Goal: Task Accomplishment & Management: Complete application form

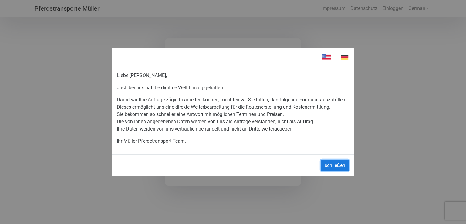
click at [337, 166] on button "schließen" at bounding box center [334, 165] width 28 height 12
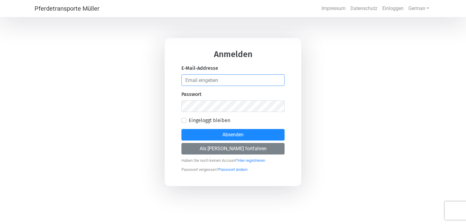
click at [220, 78] on input "email" at bounding box center [232, 80] width 103 height 12
type input "[EMAIL_ADDRESS][DOMAIN_NAME]"
click at [196, 77] on input "email" at bounding box center [232, 80] width 103 height 12
type input "[EMAIL_ADDRESS][DOMAIN_NAME]"
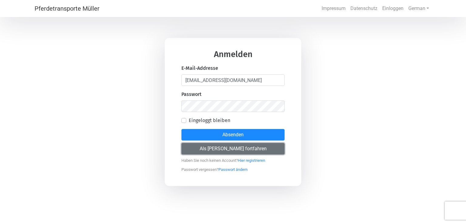
click at [228, 150] on button "Als [PERSON_NAME] fortfahren" at bounding box center [232, 149] width 103 height 12
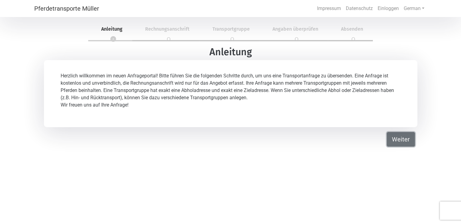
click at [402, 145] on button "Weiter" at bounding box center [401, 139] width 28 height 15
select select "DE"
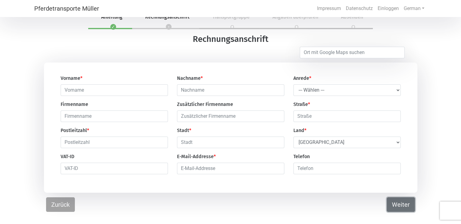
scroll to position [18, 0]
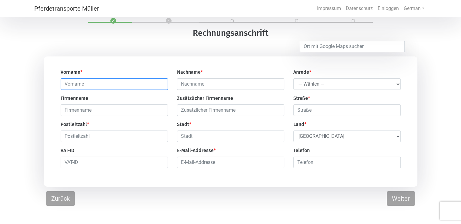
click at [95, 86] on input "text" at bounding box center [114, 84] width 107 height 12
type input "Karin"
click at [186, 83] on input "text" at bounding box center [230, 84] width 107 height 12
type input "Isch"
click at [397, 86] on select "--- Wählen --- Herr Frau" at bounding box center [346, 84] width 107 height 12
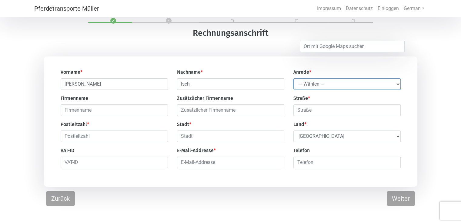
select select "Ms."
click at [293, 79] on select "--- Wählen --- Herr Frau" at bounding box center [346, 84] width 107 height 12
click at [76, 110] on input "text" at bounding box center [114, 110] width 107 height 12
type input "Ponyreiten in der Bächlen"
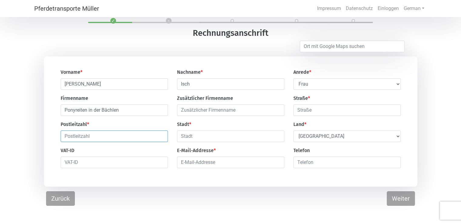
click at [79, 140] on input "text" at bounding box center [114, 136] width 107 height 12
type input "8112"
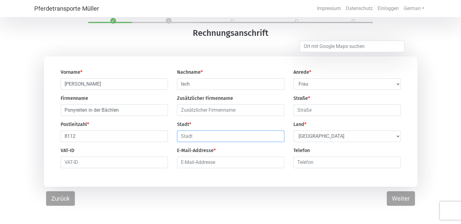
click at [189, 141] on input "text" at bounding box center [230, 136] width 107 height 12
type input "Otelfingen"
click at [301, 108] on input "text" at bounding box center [346, 110] width 107 height 12
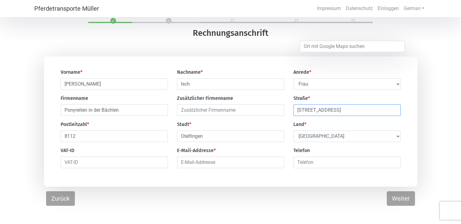
type input "Bächlenstrasse 41"
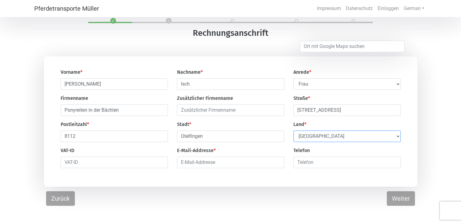
click at [398, 136] on select "Select Country Afghanistan Åland Islands Albania Algeria American Samoa Andorra…" at bounding box center [346, 136] width 107 height 12
select select "CH"
click at [293, 131] on select "Select Country Afghanistan Åland Islands Albania Algeria American Samoa Andorra…" at bounding box center [346, 136] width 107 height 12
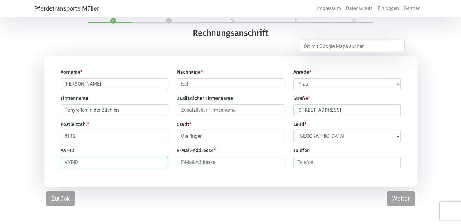
click at [68, 164] on input "text" at bounding box center [114, 162] width 107 height 12
click at [192, 162] on input "email" at bounding box center [230, 162] width 107 height 12
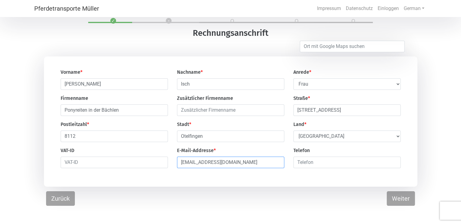
type input "[EMAIL_ADDRESS][DOMAIN_NAME]"
click at [307, 162] on input "number" at bounding box center [346, 162] width 107 height 12
type input "41796237661"
click at [78, 165] on input "text" at bounding box center [114, 162] width 107 height 12
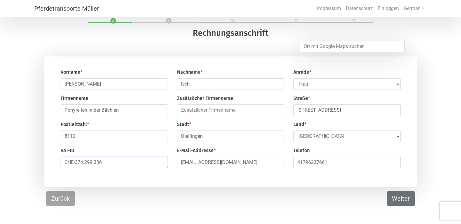
type input "CHE-374.299.336"
click at [395, 199] on button "Weiter" at bounding box center [401, 198] width 28 height 15
select select "DE"
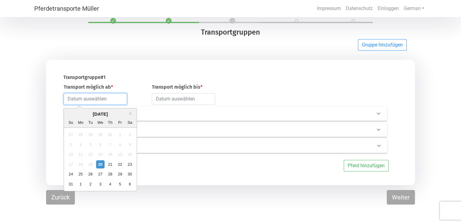
click at [81, 100] on input "text" at bounding box center [95, 99] width 63 height 12
click at [120, 165] on div "22" at bounding box center [120, 164] width 8 height 8
type input "2025-08-22"
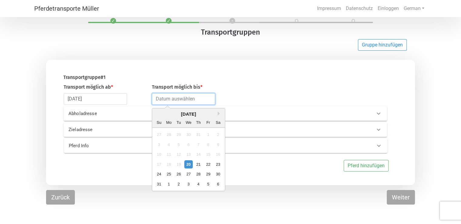
click at [176, 97] on input "text" at bounding box center [183, 99] width 63 height 12
click at [219, 184] on div "6" at bounding box center [218, 183] width 8 height 8
type input "2025-09-06"
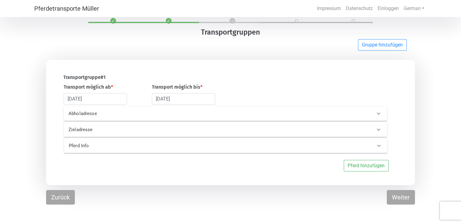
click at [72, 113] on p "Abholadresse" at bounding box center [140, 113] width 142 height 7
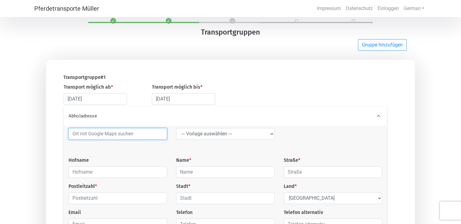
click at [77, 137] on input at bounding box center [118, 134] width 99 height 12
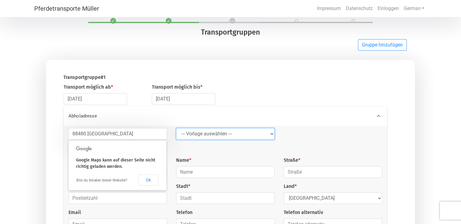
click at [211, 136] on select "--- Vorlage auswählen --- LGG" at bounding box center [225, 134] width 99 height 12
click at [214, 166] on div "Name *" at bounding box center [226, 166] width 108 height 21
click at [171, 147] on div "88480 Achstetten --- Vorlage auswählen --- LGG Hofname Name * Straße * Postleit…" at bounding box center [225, 181] width 323 height 107
click at [124, 209] on div "88480 Achstetten --- Vorlage auswählen --- LGG Hofname Name * Straße * Postleit…" at bounding box center [225, 181] width 323 height 107
click at [109, 133] on input "88480 Achstetten" at bounding box center [118, 134] width 99 height 12
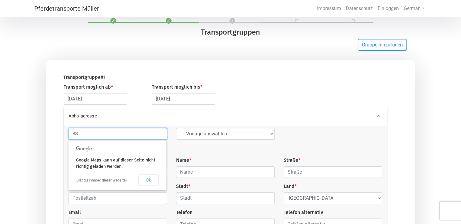
type input "8"
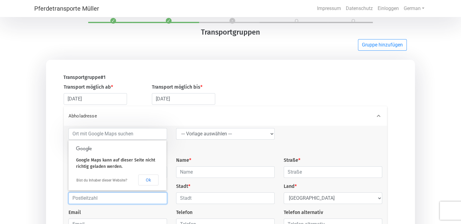
click at [120, 203] on input "text" at bounding box center [118, 198] width 99 height 12
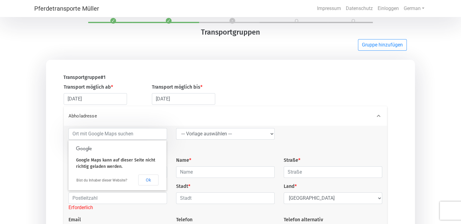
click at [160, 206] on div "--- Vorlage auswählen --- LGG Hofname Name * Straße * Postleitzahl * Erforderli…" at bounding box center [225, 185] width 323 height 114
click at [207, 159] on div "Name *" at bounding box center [226, 166] width 108 height 21
click at [259, 135] on select "--- Vorlage auswählen --- LGG" at bounding box center [225, 134] width 99 height 12
click at [297, 125] on div "Abholadresse" at bounding box center [225, 115] width 323 height 19
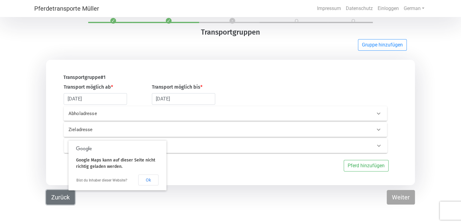
click at [60, 194] on button "Zurück" at bounding box center [60, 197] width 29 height 15
select select "Ms."
select select "CH"
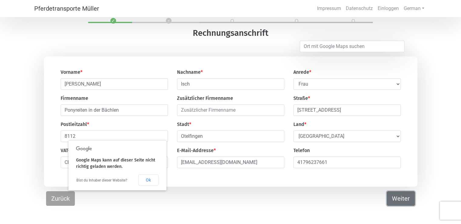
click at [404, 198] on button "Weiter" at bounding box center [401, 198] width 28 height 15
select select "DE"
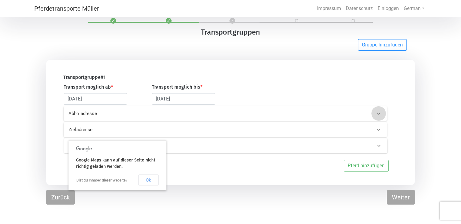
click at [380, 117] on icon at bounding box center [378, 113] width 7 height 7
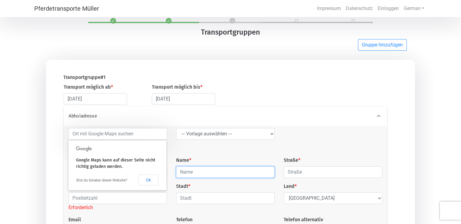
click at [195, 172] on input "text" at bounding box center [225, 172] width 99 height 12
type input "Heuer Michaela"
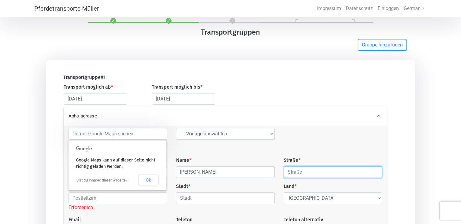
click at [291, 171] on input "text" at bounding box center [333, 172] width 99 height 12
type input "Mönchhöfe 2"
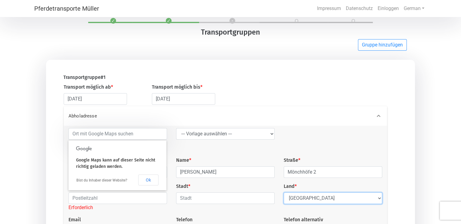
click at [311, 199] on select "Select Country Afghanistan Åland Islands Albania Algeria American Samoa Andorra…" at bounding box center [333, 198] width 99 height 12
click at [284, 193] on select "Select Country Afghanistan Åland Islands Albania Algeria American Samoa Andorra…" at bounding box center [333, 198] width 99 height 12
click at [371, 198] on select "Select Country Afghanistan Åland Islands Albania Algeria American Samoa Andorra…" at bounding box center [333, 198] width 99 height 12
select select "DE"
click at [284, 193] on select "Select Country Afghanistan Åland Islands Albania Algeria American Samoa Andorra…" at bounding box center [333, 198] width 99 height 12
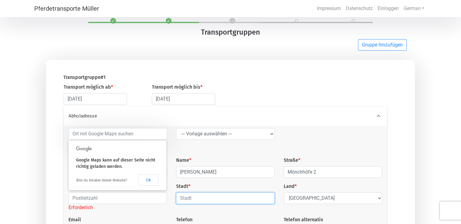
click at [207, 198] on input "text" at bounding box center [225, 198] width 99 height 12
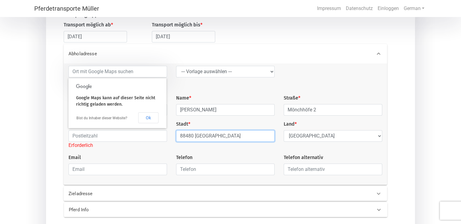
scroll to position [83, 0]
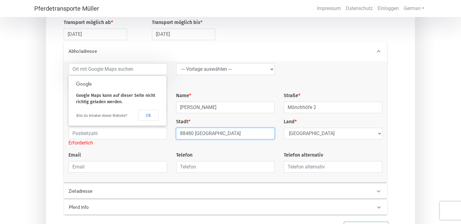
click at [193, 135] on input "88480 Achstetten" at bounding box center [225, 134] width 99 height 12
type input "Achstetten"
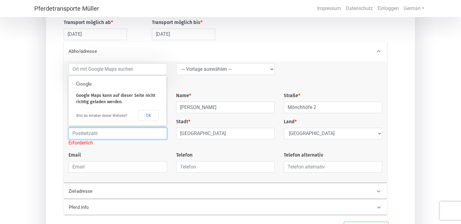
click at [82, 132] on input "text" at bounding box center [118, 134] width 99 height 12
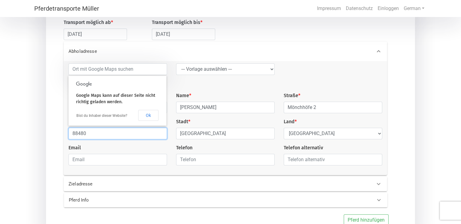
type input "88480"
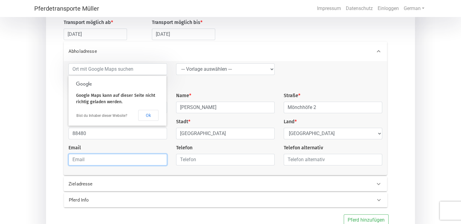
click at [79, 158] on input "email" at bounding box center [118, 160] width 99 height 12
type input "heuer.michaela28@gmail.com"
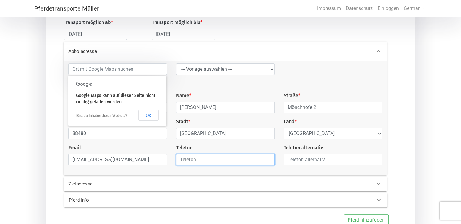
click at [185, 160] on input "text" at bounding box center [225, 160] width 99 height 12
type input "01709343872"
click at [107, 187] on p "Zieladresse" at bounding box center [140, 183] width 142 height 7
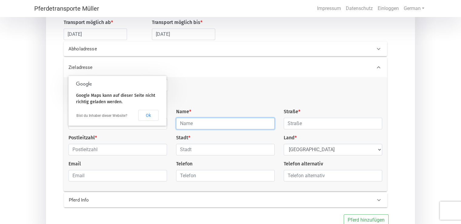
click at [203, 120] on input "text" at bounding box center [225, 124] width 99 height 12
type input "Isch Karin"
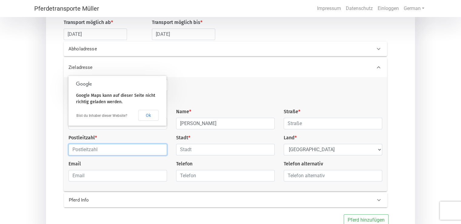
click at [82, 153] on input "text" at bounding box center [118, 150] width 99 height 12
type input "8112"
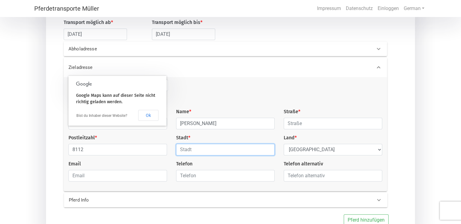
click at [189, 150] on input "text" at bounding box center [225, 150] width 99 height 12
type input "Otelfingen"
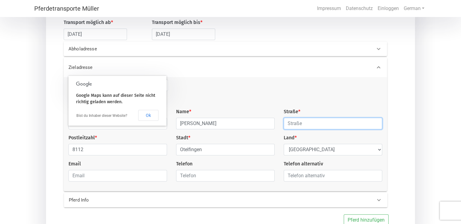
click at [303, 122] on input "text" at bounding box center [333, 124] width 99 height 12
type input "Bächlenstrasse 41"
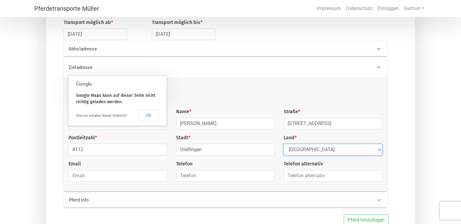
click at [377, 150] on select "Select Country Afghanistan Åland Islands Albania Algeria American Samoa Andorra…" at bounding box center [333, 150] width 99 height 12
select select "CH"
click at [284, 144] on select "Select Country Afghanistan Åland Islands Albania Algeria American Samoa Andorra…" at bounding box center [333, 150] width 99 height 12
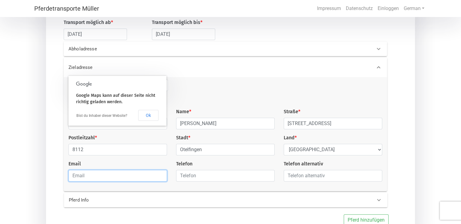
click at [81, 179] on input "email" at bounding box center [118, 176] width 99 height 12
type input "[EMAIL_ADDRESS][DOMAIN_NAME]"
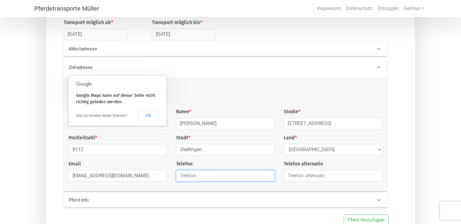
click at [185, 176] on input "text" at bounding box center [225, 176] width 99 height 12
click at [209, 177] on input "+4179623761" at bounding box center [225, 176] width 99 height 12
type input "+41796237661"
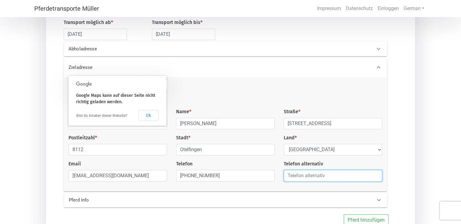
click at [296, 175] on input "text" at bounding box center [333, 176] width 99 height 12
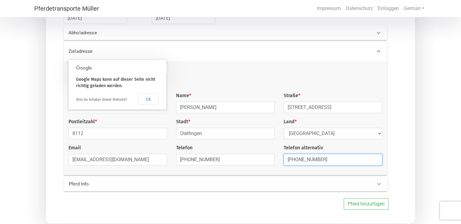
scroll to position [119, 0]
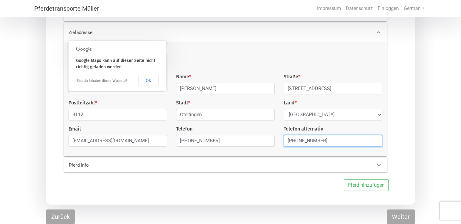
type input "+41792794927"
click at [377, 166] on icon at bounding box center [378, 164] width 7 height 7
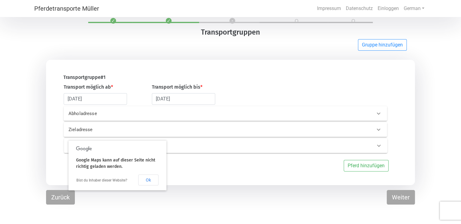
scroll to position [18, 0]
click at [353, 165] on button "Pferd hinzufügen" at bounding box center [366, 166] width 45 height 12
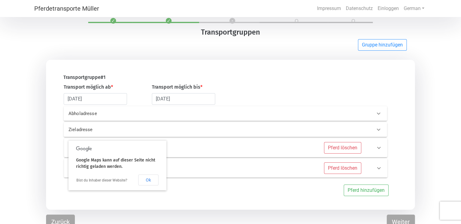
click at [264, 143] on div "Pferd löschen" at bounding box center [292, 148] width 152 height 12
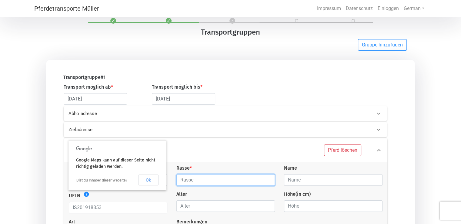
click at [200, 179] on input "text" at bounding box center [225, 180] width 99 height 12
type input "Irish Cob"
click at [294, 182] on input "text" at bounding box center [333, 180] width 99 height 12
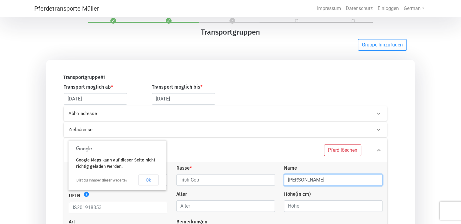
type input "Bob"
click at [295, 208] on input "number" at bounding box center [333, 206] width 99 height 12
type input "130"
click at [189, 209] on input "number" at bounding box center [225, 206] width 99 height 12
click at [191, 206] on input "01.012019" at bounding box center [225, 206] width 99 height 12
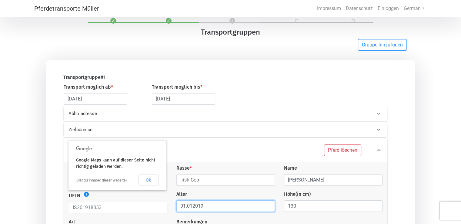
click at [203, 207] on input "01.012019" at bounding box center [225, 206] width 99 height 12
type input "0"
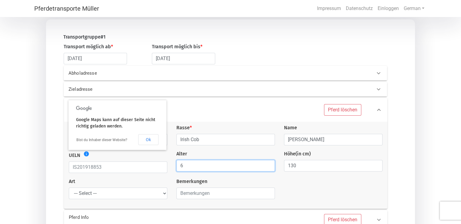
scroll to position [87, 0]
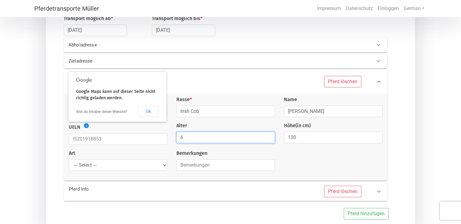
type input "6"
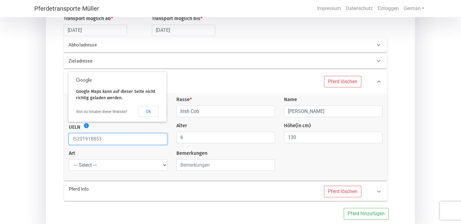
click at [82, 140] on input "text" at bounding box center [118, 139] width 99 height 12
type input "826073002517599"
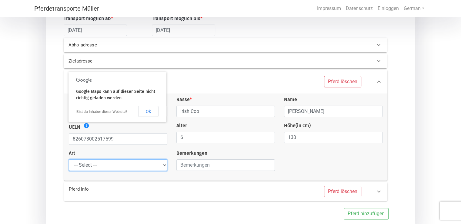
click at [164, 164] on select "--- Select --- Problempferd Reitpferd Rohes Pferd Fohlen" at bounding box center [118, 165] width 99 height 12
select select "saddle_horse"
click at [69, 160] on select "--- Select --- Problempferd Reitpferd Rohes Pferd Fohlen" at bounding box center [118, 165] width 99 height 12
click at [97, 191] on p "Pferd Info" at bounding box center [140, 189] width 142 height 7
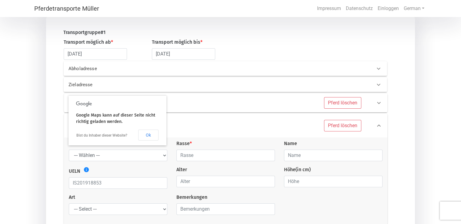
scroll to position [11, 0]
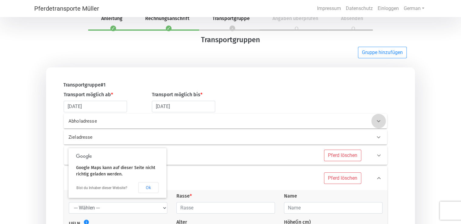
click at [377, 123] on icon at bounding box center [378, 120] width 7 height 7
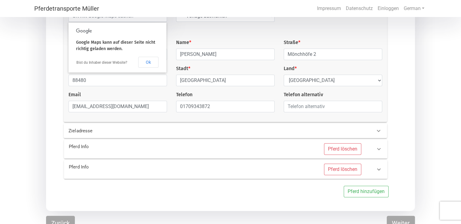
scroll to position [143, 0]
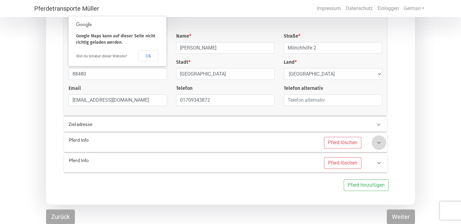
click at [381, 142] on icon at bounding box center [378, 142] width 7 height 7
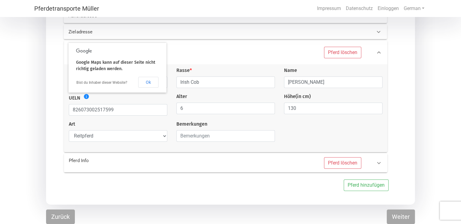
scroll to position [116, 0]
click at [379, 162] on icon at bounding box center [378, 162] width 7 height 7
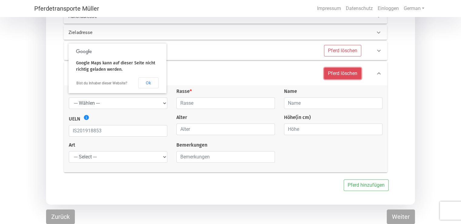
click at [336, 72] on button "Pferd löschen" at bounding box center [342, 74] width 37 height 12
select select
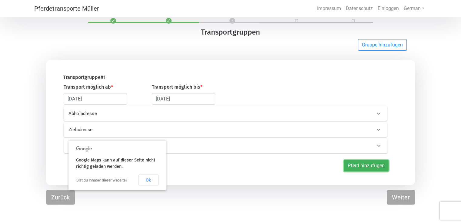
click at [367, 165] on button "Pferd hinzufügen" at bounding box center [366, 166] width 45 height 12
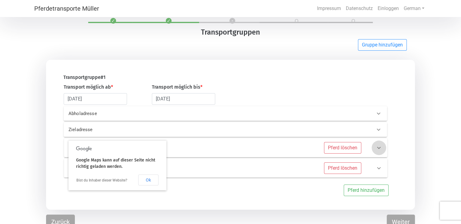
click at [380, 147] on icon at bounding box center [378, 147] width 7 height 7
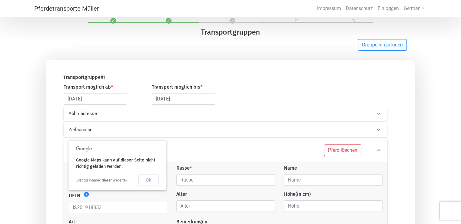
click at [401, 170] on div "Pferd Info Pferd löschen Geschlecht --- Wählen --- Hengst Wallach Stute Rasse *…" at bounding box center [228, 193] width 348 height 112
click at [352, 149] on button "Pferd löschen" at bounding box center [342, 150] width 37 height 12
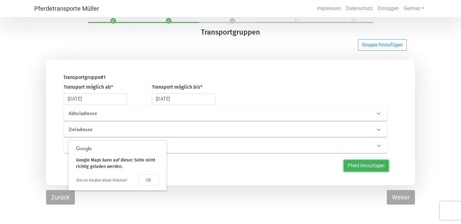
click at [358, 167] on button "Pferd hinzufügen" at bounding box center [366, 166] width 45 height 12
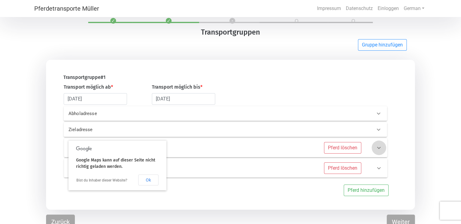
click at [376, 147] on icon at bounding box center [378, 147] width 7 height 7
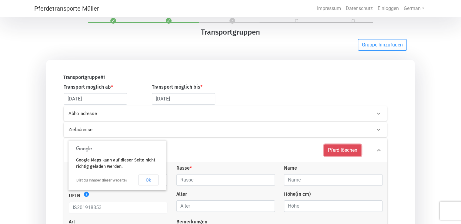
click at [347, 152] on button "Pferd löschen" at bounding box center [342, 150] width 37 height 12
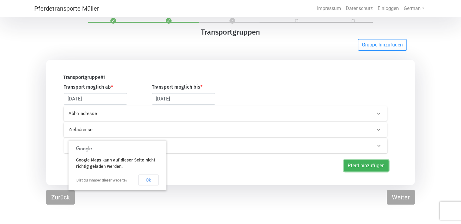
click at [357, 166] on button "Pferd hinzufügen" at bounding box center [366, 166] width 45 height 12
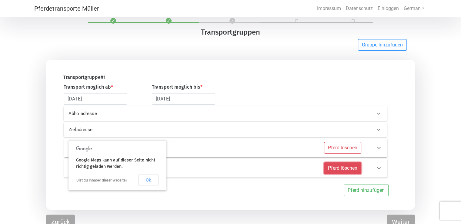
click at [350, 166] on button "Pferd löschen" at bounding box center [342, 168] width 37 height 12
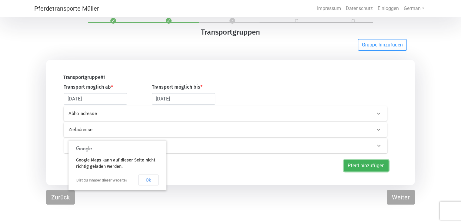
click at [352, 166] on button "Pferd hinzufügen" at bounding box center [366, 166] width 45 height 12
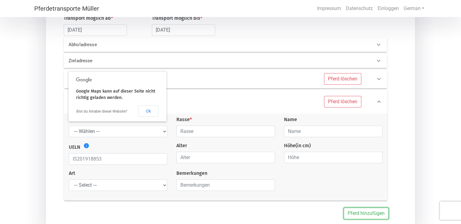
scroll to position [111, 0]
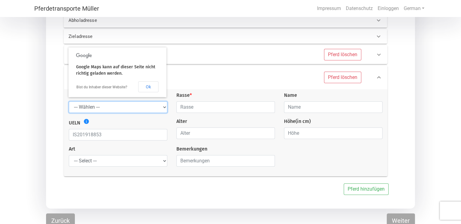
click at [160, 108] on select "--- Wählen --- Hengst Wallach Stute" at bounding box center [118, 107] width 99 height 12
select select "gelding"
click at [69, 102] on select "--- Wählen --- Hengst Wallach Stute" at bounding box center [118, 107] width 99 height 12
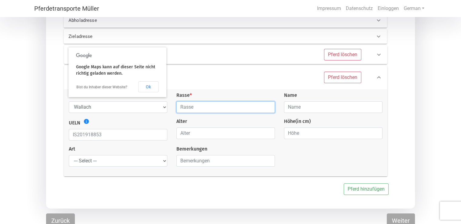
click at [184, 102] on input "text" at bounding box center [225, 107] width 99 height 12
type input "Irish Cob"
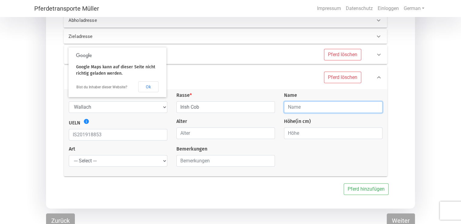
click at [297, 111] on input "text" at bounding box center [333, 107] width 99 height 12
type input "Bob"
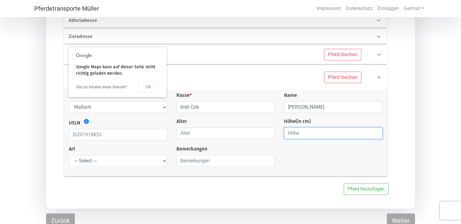
click at [298, 133] on input "number" at bounding box center [333, 133] width 99 height 12
type input "130"
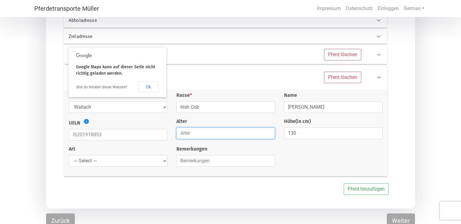
click at [229, 135] on input "number" at bounding box center [225, 133] width 99 height 12
type input "6"
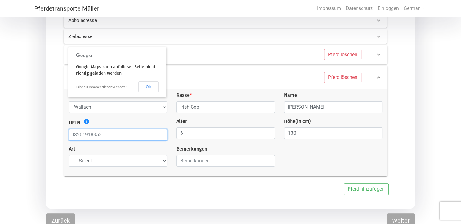
click at [79, 137] on input "text" at bounding box center [118, 135] width 99 height 12
type input "826073 002517599"
click at [159, 162] on select "--- Select --- Problempferd Reitpferd Rohes Pferd Fohlen" at bounding box center [118, 161] width 99 height 12
select select "saddle_horse"
click at [69, 156] on select "--- Select --- Problempferd Reitpferd Rohes Pferd Fohlen" at bounding box center [118, 161] width 99 height 12
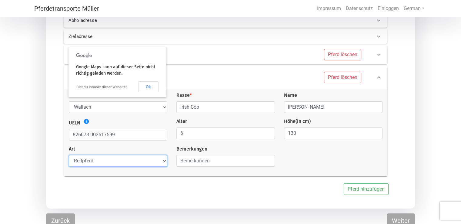
scroll to position [116, 0]
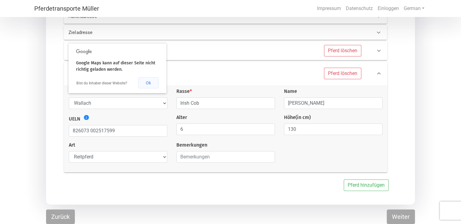
click at [148, 82] on button "Ok" at bounding box center [148, 82] width 20 height 11
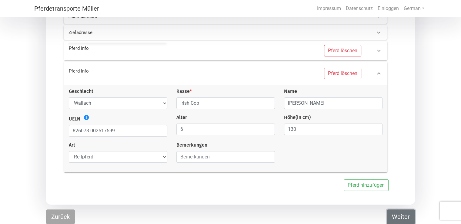
click at [397, 216] on button "Weiter" at bounding box center [401, 216] width 28 height 15
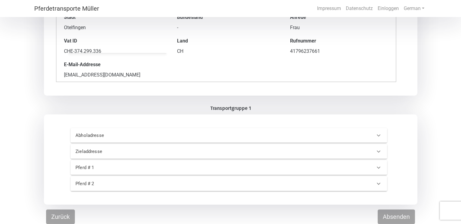
click at [376, 182] on icon at bounding box center [378, 183] width 7 height 7
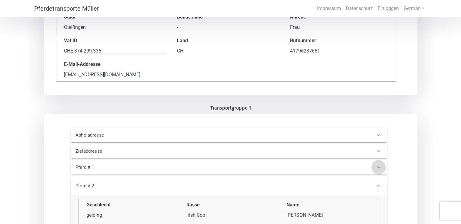
click at [378, 169] on icon at bounding box center [378, 166] width 7 height 7
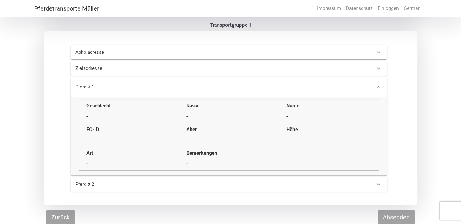
scroll to position [189, 0]
click at [91, 117] on div "-" at bounding box center [128, 115] width 85 height 7
click at [56, 217] on button "Zurück" at bounding box center [60, 216] width 29 height 15
select select "DE"
select select "CH"
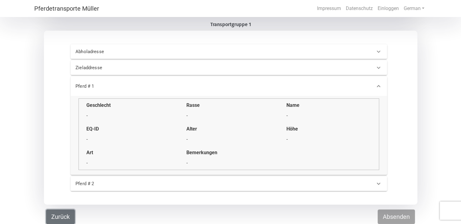
select select "gelding"
select select "saddle_horse"
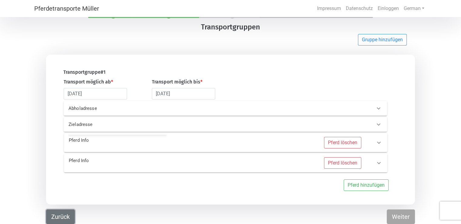
scroll to position [23, 0]
click at [336, 140] on button "Pferd löschen" at bounding box center [342, 143] width 37 height 12
select select "gelding"
type input "Irish Cob"
type input "Bob"
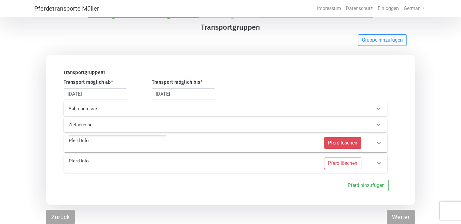
type input "826073 002517599"
type input "6"
type input "130"
select select "saddle_horse"
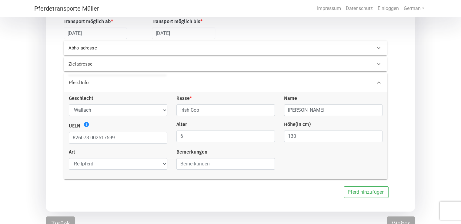
scroll to position [92, 0]
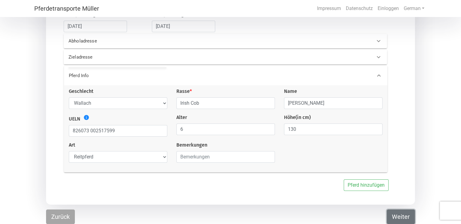
click at [402, 219] on button "Weiter" at bounding box center [401, 216] width 28 height 15
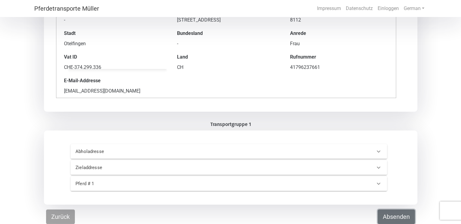
click at [391, 213] on button "Absenden" at bounding box center [396, 216] width 37 height 15
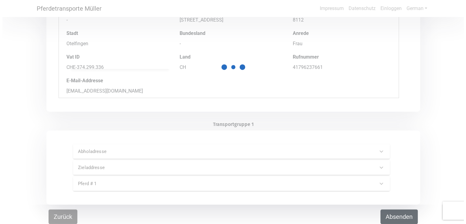
scroll to position [0, 0]
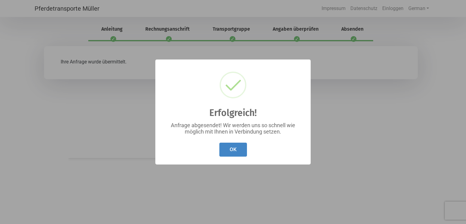
click at [222, 148] on button "OK" at bounding box center [233, 149] width 28 height 14
